Goal: Book appointment/travel/reservation

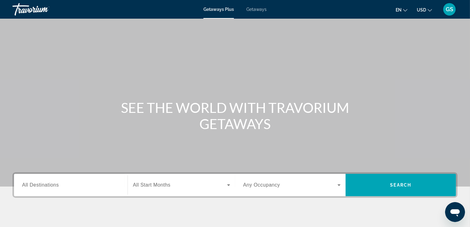
click at [257, 12] on div "Getaways Plus Getaways en English Español Français Italiano Português русский U…" at bounding box center [235, 9] width 470 height 16
click at [257, 9] on span "Getaways" at bounding box center [257, 9] width 20 height 5
click at [57, 187] on span "All Destinations" at bounding box center [40, 184] width 37 height 5
click at [57, 187] on input "Destination All Destinations" at bounding box center [70, 185] width 97 height 7
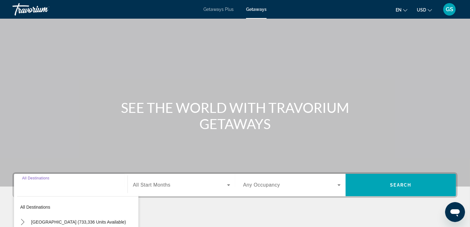
scroll to position [109, 0]
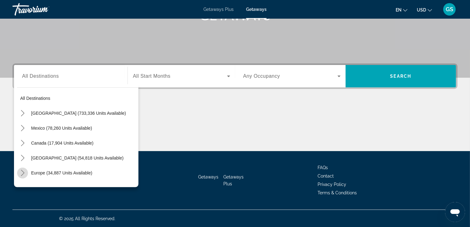
click at [23, 174] on icon "Toggle Europe (34,887 units available) submenu" at bounding box center [22, 173] width 3 height 6
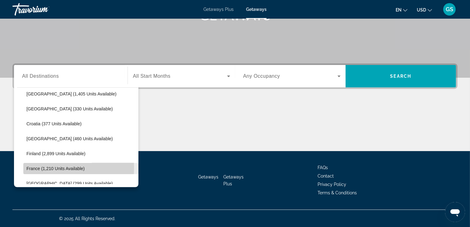
click at [34, 167] on span "France (1,210 units available)" at bounding box center [55, 168] width 58 height 5
type input "**********"
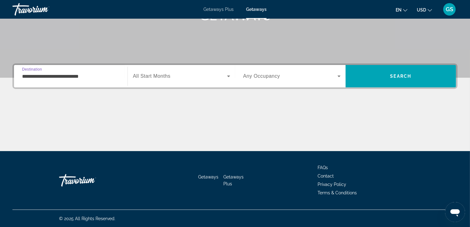
click at [204, 74] on span "Search widget" at bounding box center [180, 76] width 94 height 7
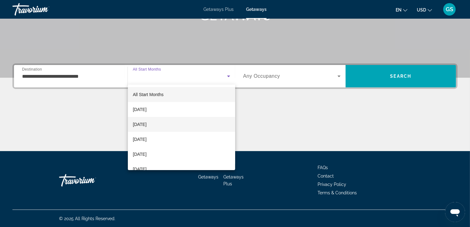
click at [147, 125] on span "[DATE]" at bounding box center [140, 124] width 14 height 7
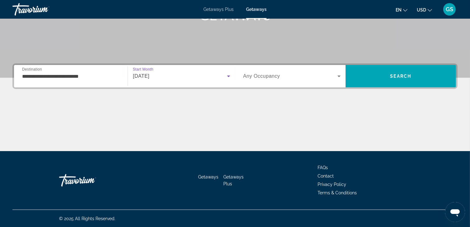
click at [296, 77] on span "Search widget" at bounding box center [290, 76] width 94 height 7
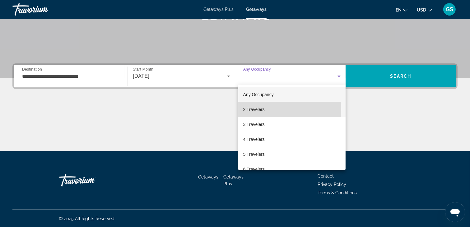
click at [253, 110] on span "2 Travelers" at bounding box center [253, 109] width 21 height 7
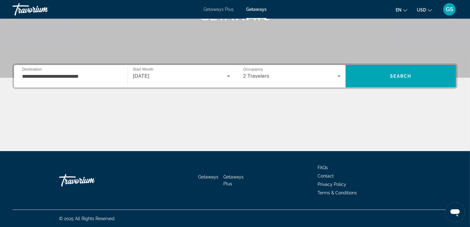
click at [430, 8] on icon "Change currency" at bounding box center [430, 10] width 4 height 4
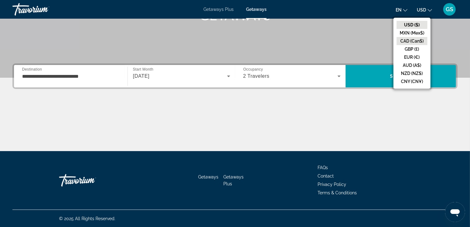
click at [405, 43] on button "CAD (Can$)" at bounding box center [412, 41] width 31 height 8
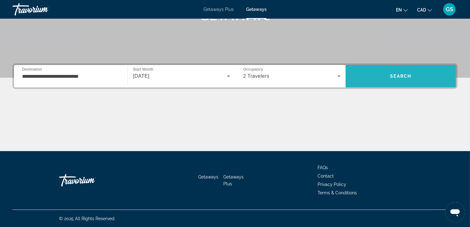
click at [403, 75] on span "Search" at bounding box center [401, 76] width 21 height 5
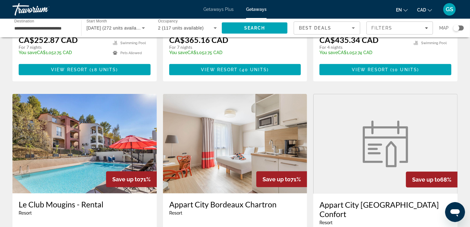
scroll to position [218, 0]
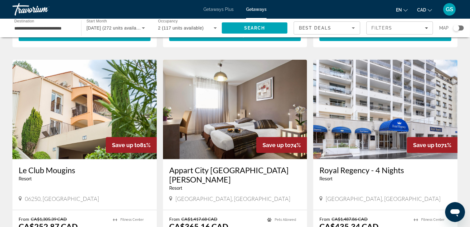
click at [459, 27] on div "Search widget" at bounding box center [457, 28] width 6 height 6
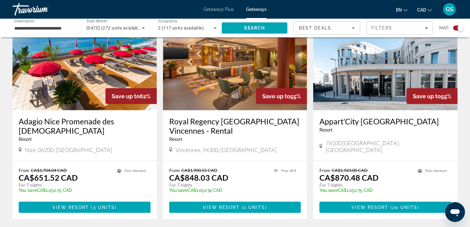
scroll to position [940, 0]
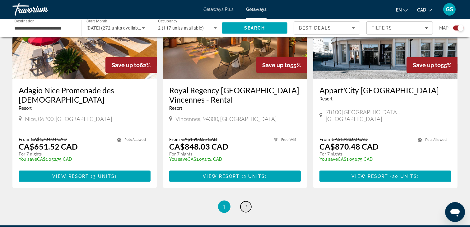
click at [246, 204] on span "2" at bounding box center [246, 207] width 3 height 7
